Goal: Task Accomplishment & Management: Manage account settings

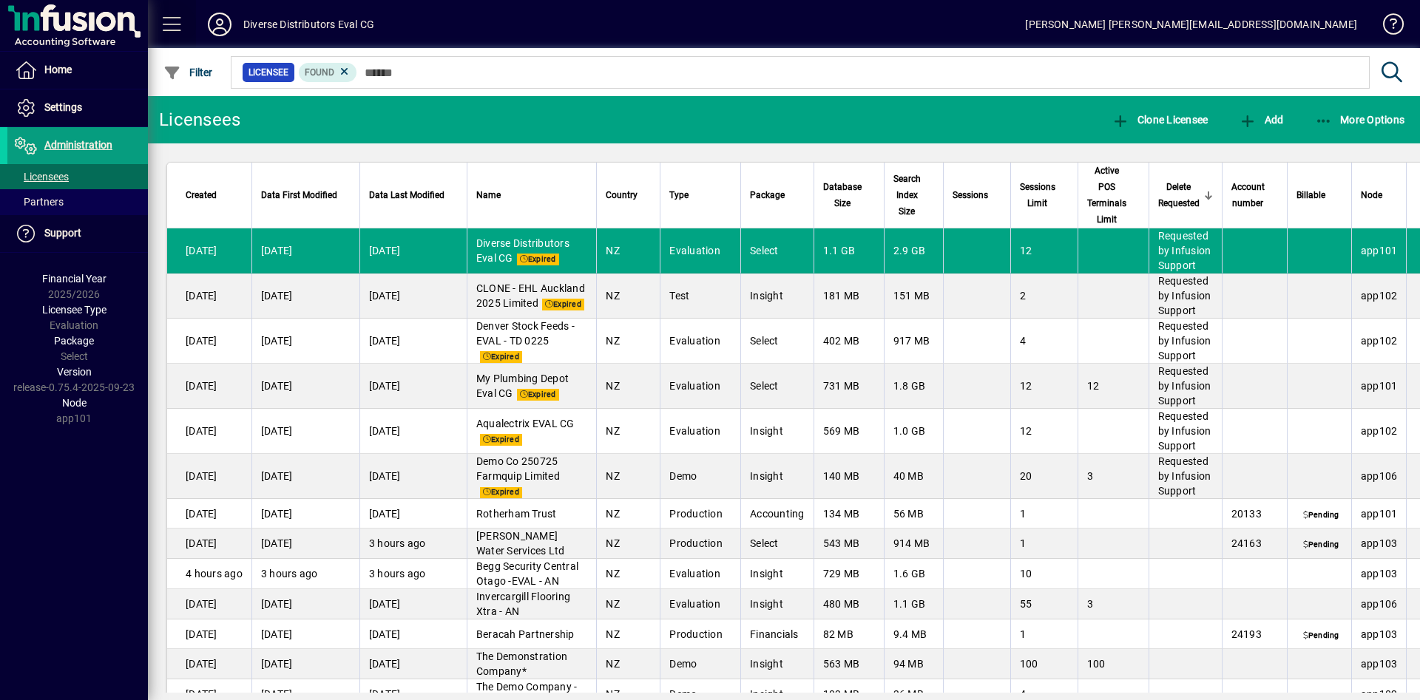
click at [168, 21] on span at bounding box center [172, 24] width 35 height 35
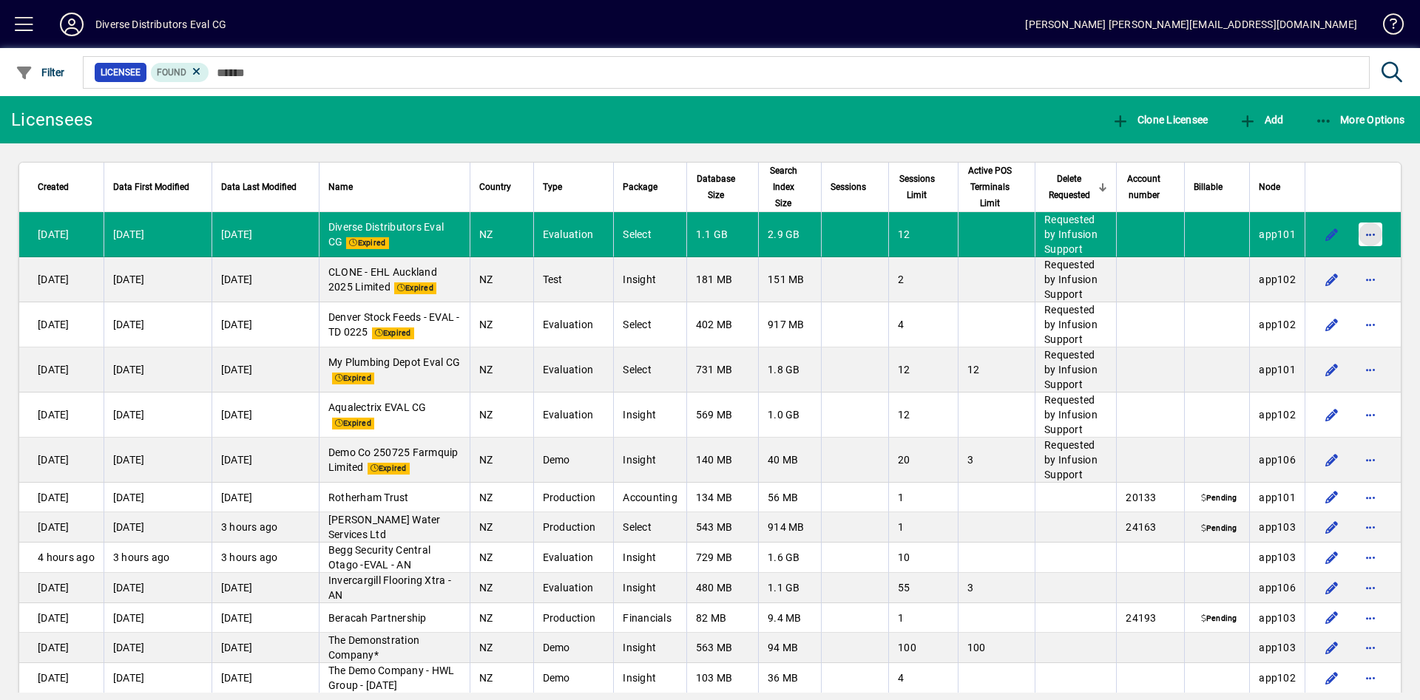
click at [1353, 230] on span "button" at bounding box center [1370, 234] width 35 height 35
click at [1282, 259] on span "Approve deletion of licensee" at bounding box center [1275, 266] width 157 height 18
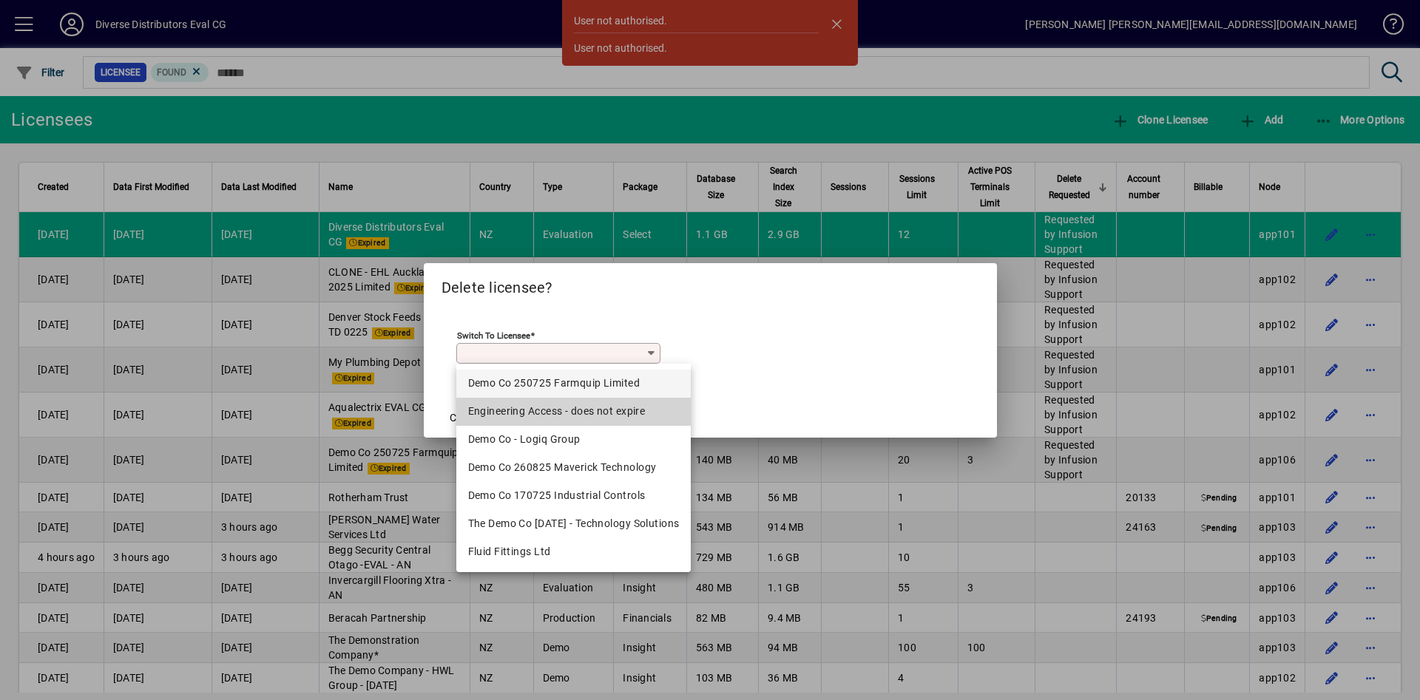
click at [594, 404] on div "Engineering Access - does not expire" at bounding box center [574, 412] width 212 height 16
type input "**********"
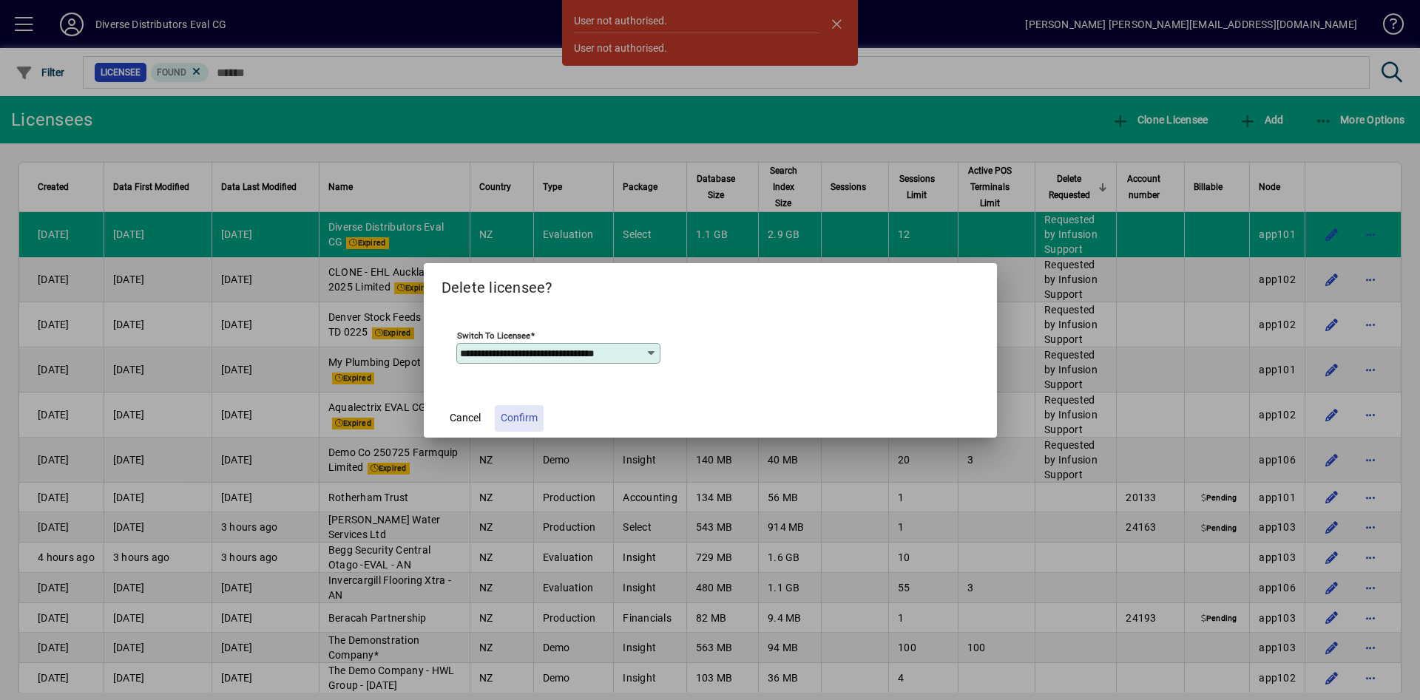
click at [520, 415] on span "Confirm" at bounding box center [519, 418] width 37 height 16
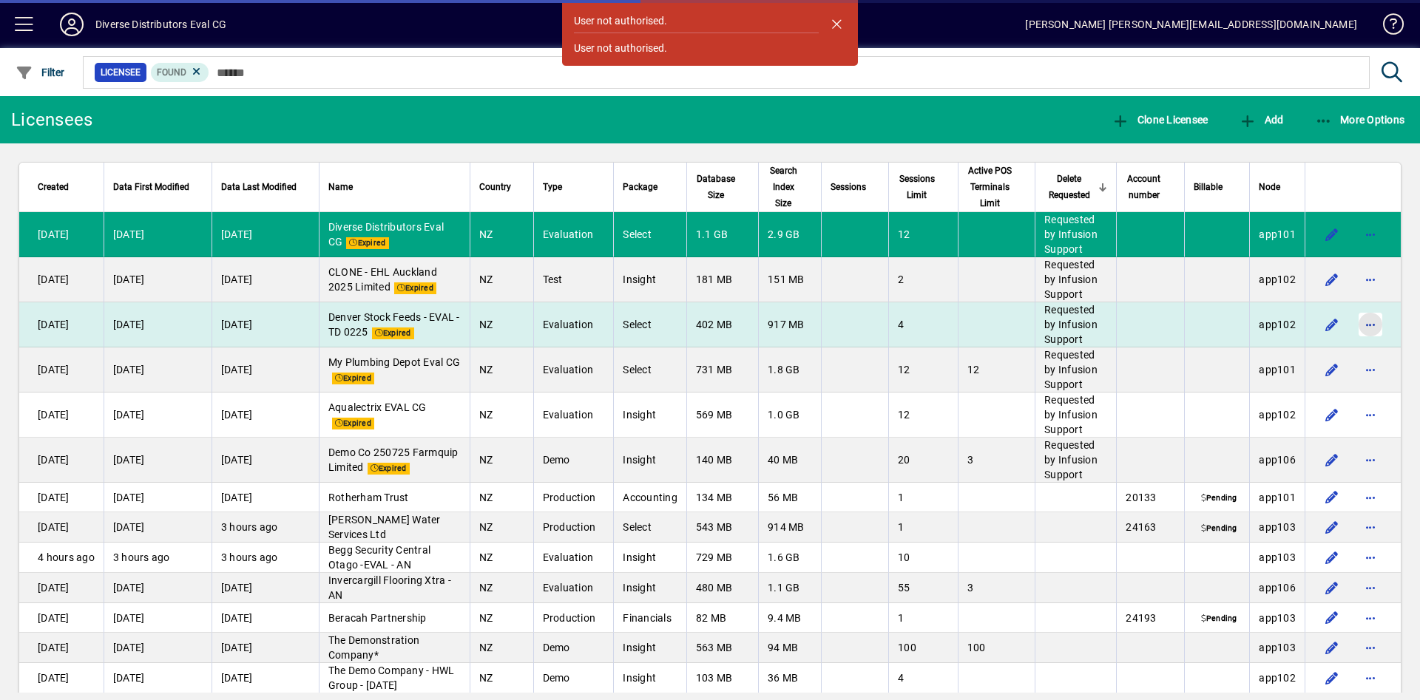
click at [1353, 318] on span "button" at bounding box center [1370, 324] width 35 height 35
